Goal: Task Accomplishment & Management: Use online tool/utility

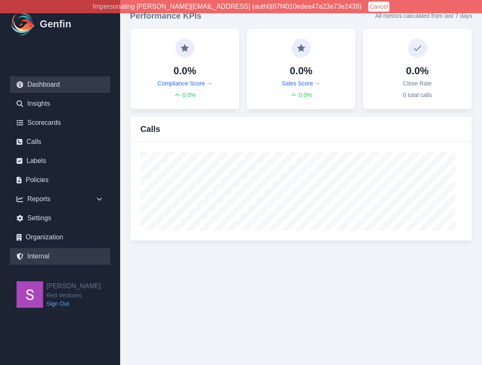
click at [43, 258] on link "Internal" at bounding box center [60, 256] width 100 height 17
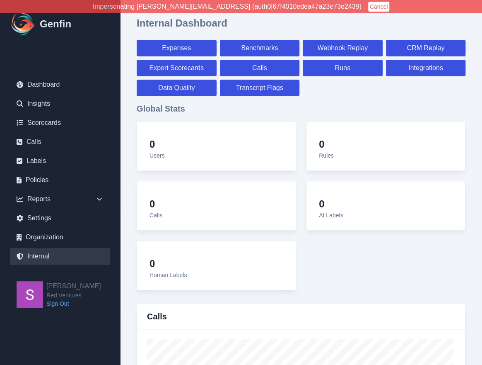
select select "paid"
select select "7"
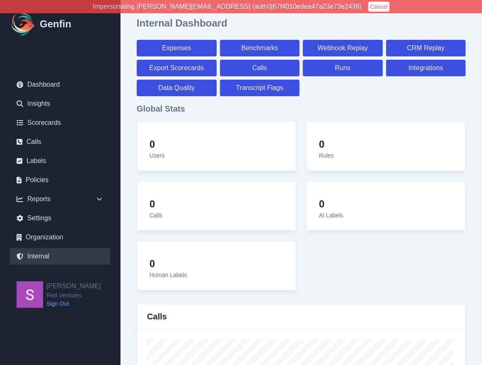
select select "paid"
select select "7"
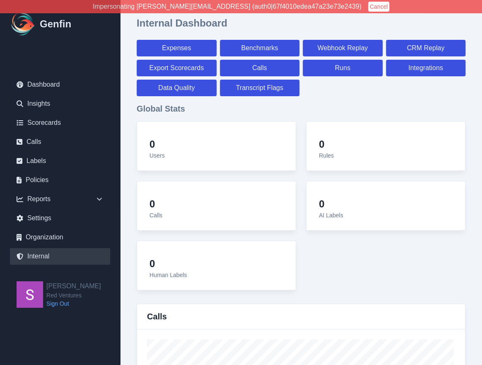
select select "7"
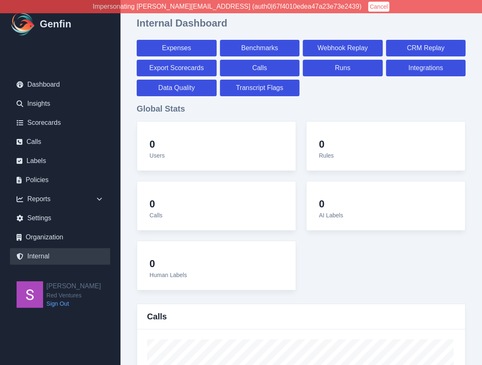
select select "7"
select select "paid"
select select "7"
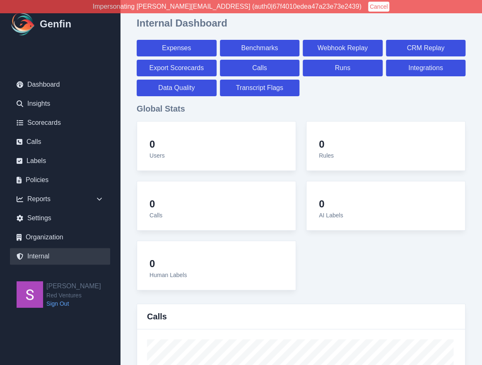
select select "7"
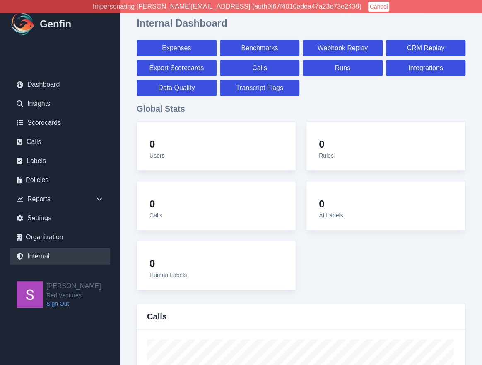
select select "7"
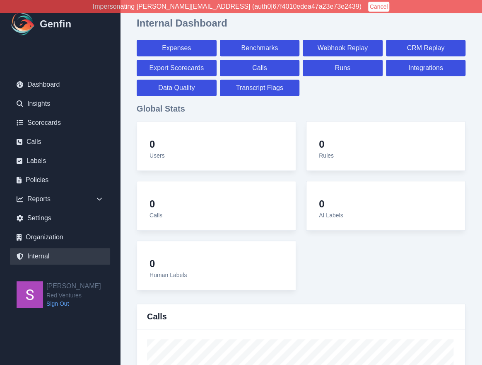
select select "paid"
select select "7"
select select "paid"
select select "7"
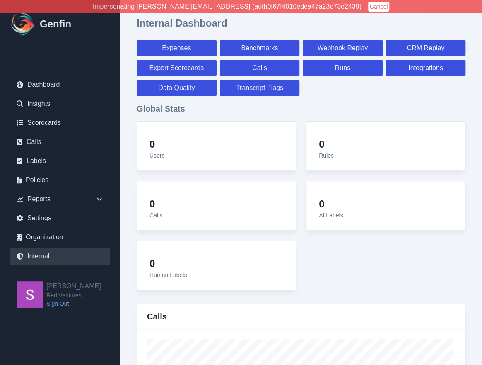
select select "paid"
select select "7"
select select "paid"
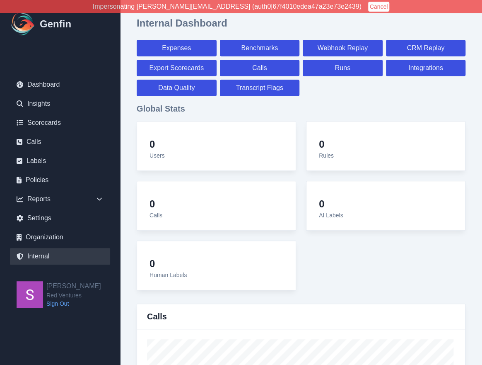
select select "7"
select select "paid"
select select "7"
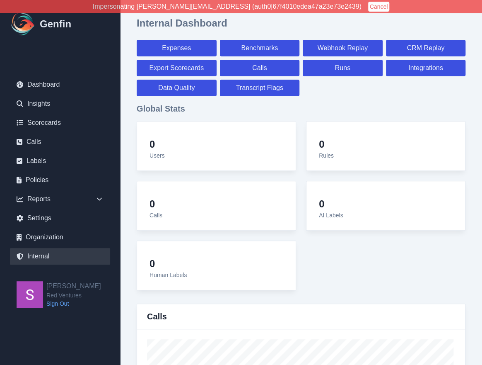
select select "7"
select select "paid"
select select "7"
select select "paid"
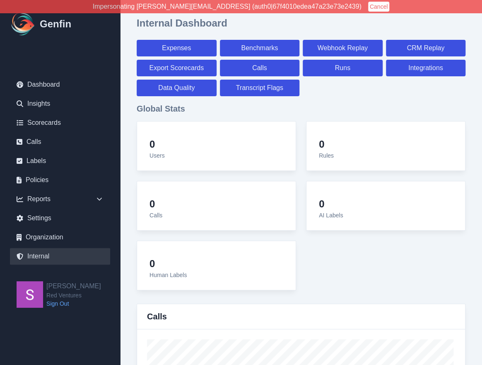
select select "7"
select select "paid"
select select "7"
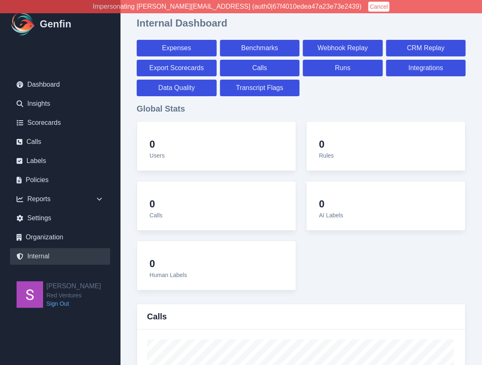
select select "7"
select select "paid"
select select "7"
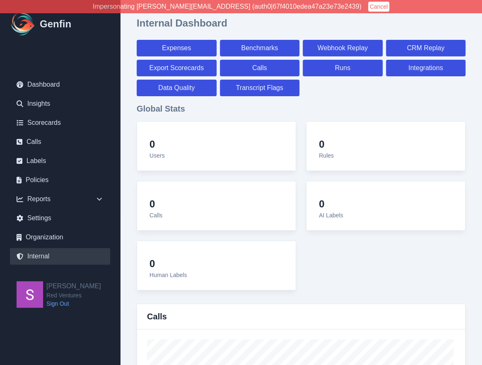
select select "7"
select select "paid"
select select "7"
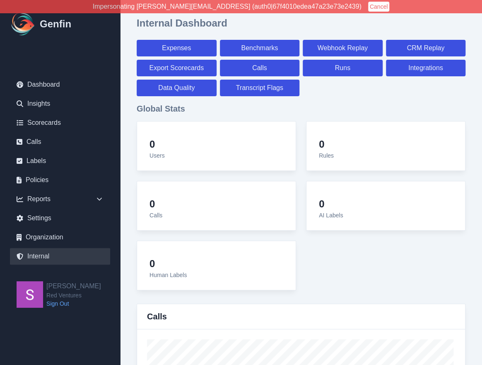
select select "7"
select select "paid"
select select "7"
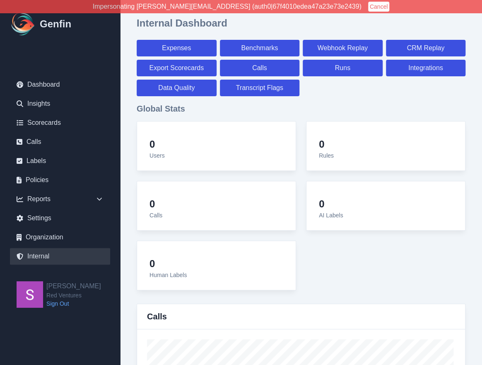
select select "7"
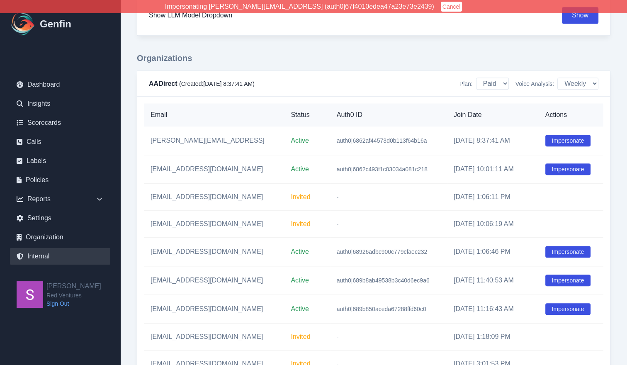
scroll to position [921, 0]
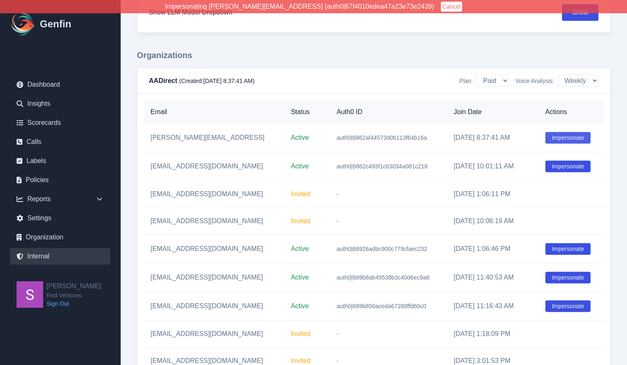
click at [482, 138] on button "Impersonate" at bounding box center [568, 138] width 46 height 12
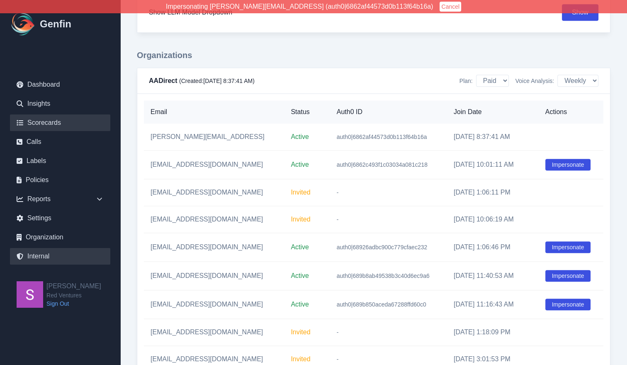
click at [56, 120] on link "Scorecards" at bounding box center [60, 122] width 100 height 17
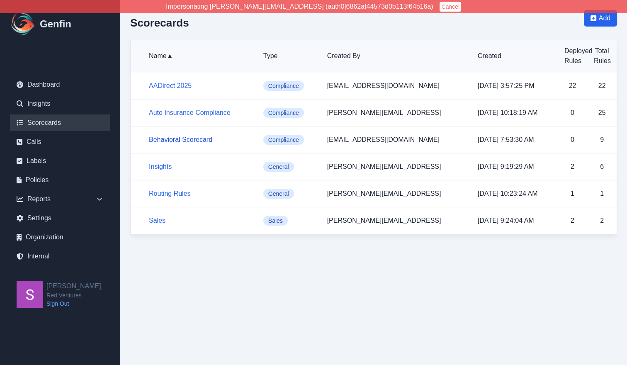
click at [179, 141] on link "Behavioral Scorecard" at bounding box center [180, 139] width 63 height 7
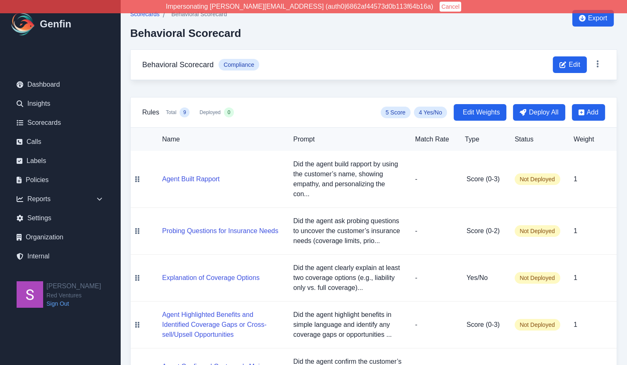
click at [141, 15] on span "Scorecards" at bounding box center [144, 14] width 29 height 8
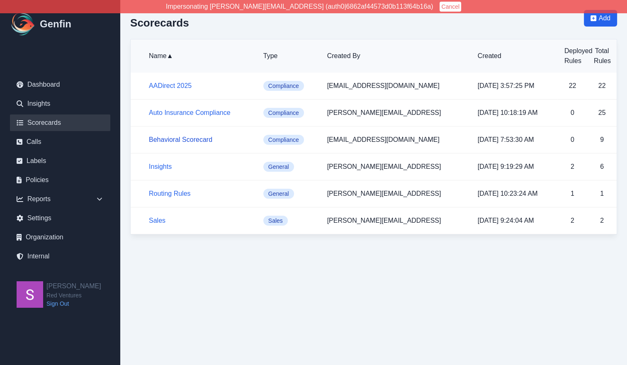
click at [196, 139] on link "Behavioral Scorecard" at bounding box center [180, 139] width 63 height 7
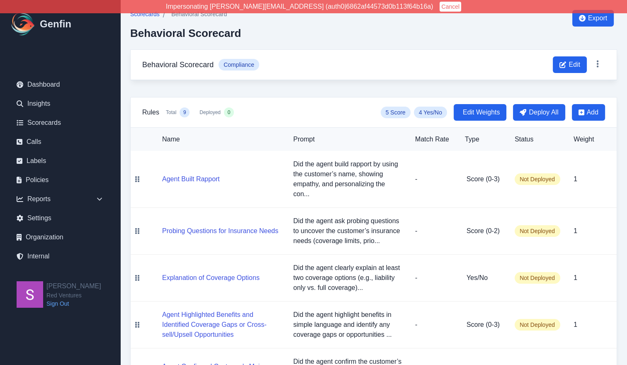
click at [154, 17] on span "Scorecards" at bounding box center [144, 14] width 29 height 8
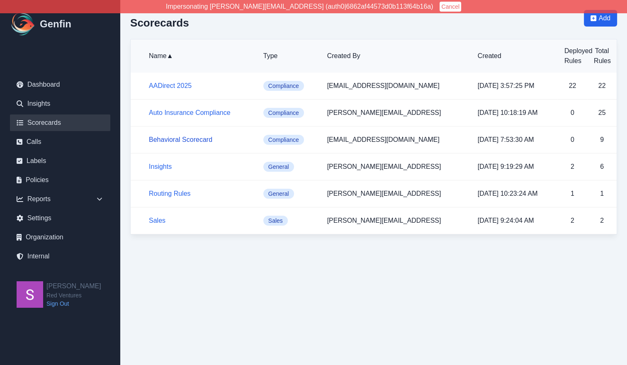
click at [189, 139] on link "Behavioral Scorecard" at bounding box center [180, 139] width 63 height 7
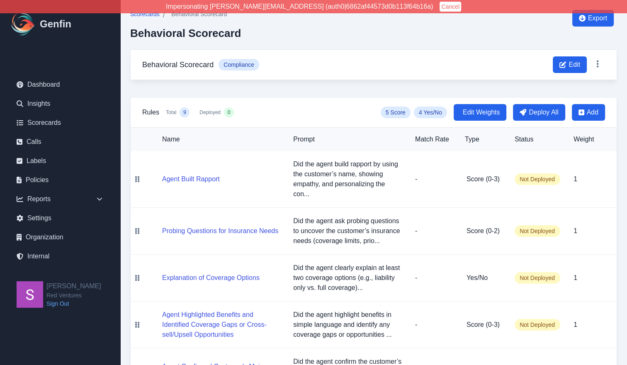
click at [148, 14] on span "Scorecards" at bounding box center [144, 14] width 29 height 8
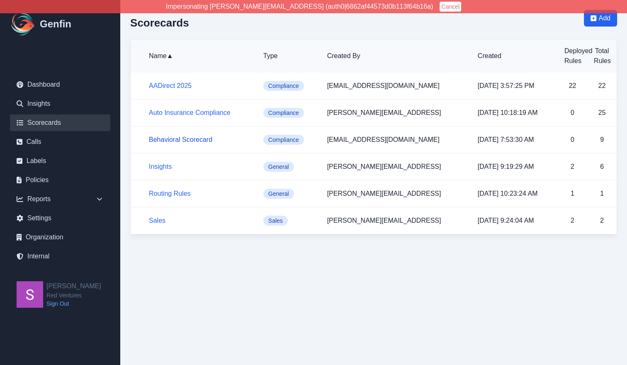
click at [188, 141] on link "Behavioral Scorecard" at bounding box center [180, 139] width 63 height 7
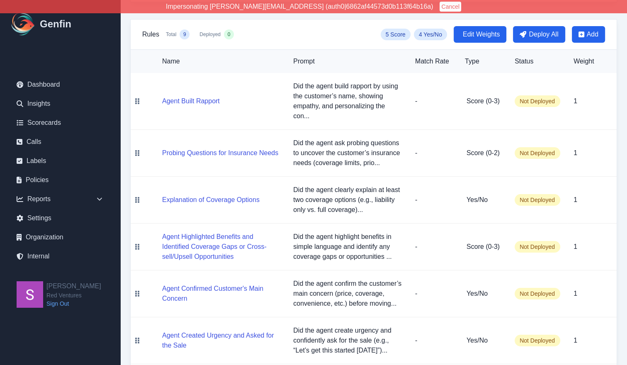
scroll to position [78, 0]
click at [183, 96] on button "Agent Built Rapport" at bounding box center [191, 101] width 58 height 10
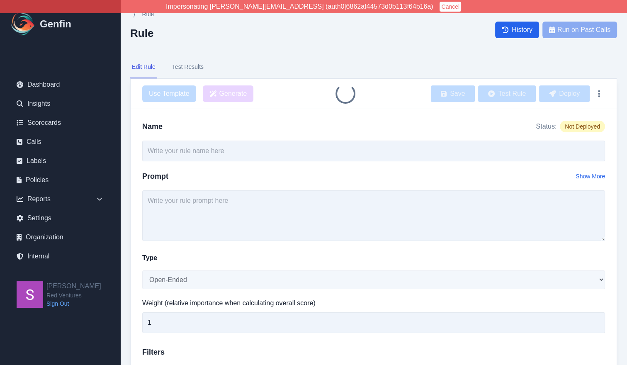
type input "Agent Built Rapport"
type textarea "Did the agent build rapport by using the customer’s name, showing empathy, and …"
select select "Score"
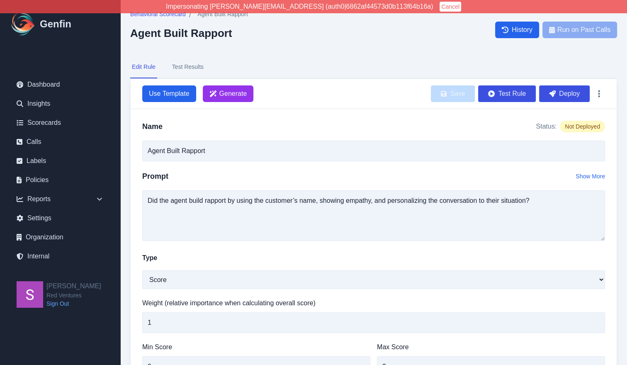
click at [218, 173] on div "Prompt Show More" at bounding box center [373, 180] width 463 height 20
click at [211, 53] on div "Behavioral Scorecard / Agent Built Rapport Agent Built Rapport History Run on P…" at bounding box center [373, 342] width 506 height 685
